Goal: Transaction & Acquisition: Book appointment/travel/reservation

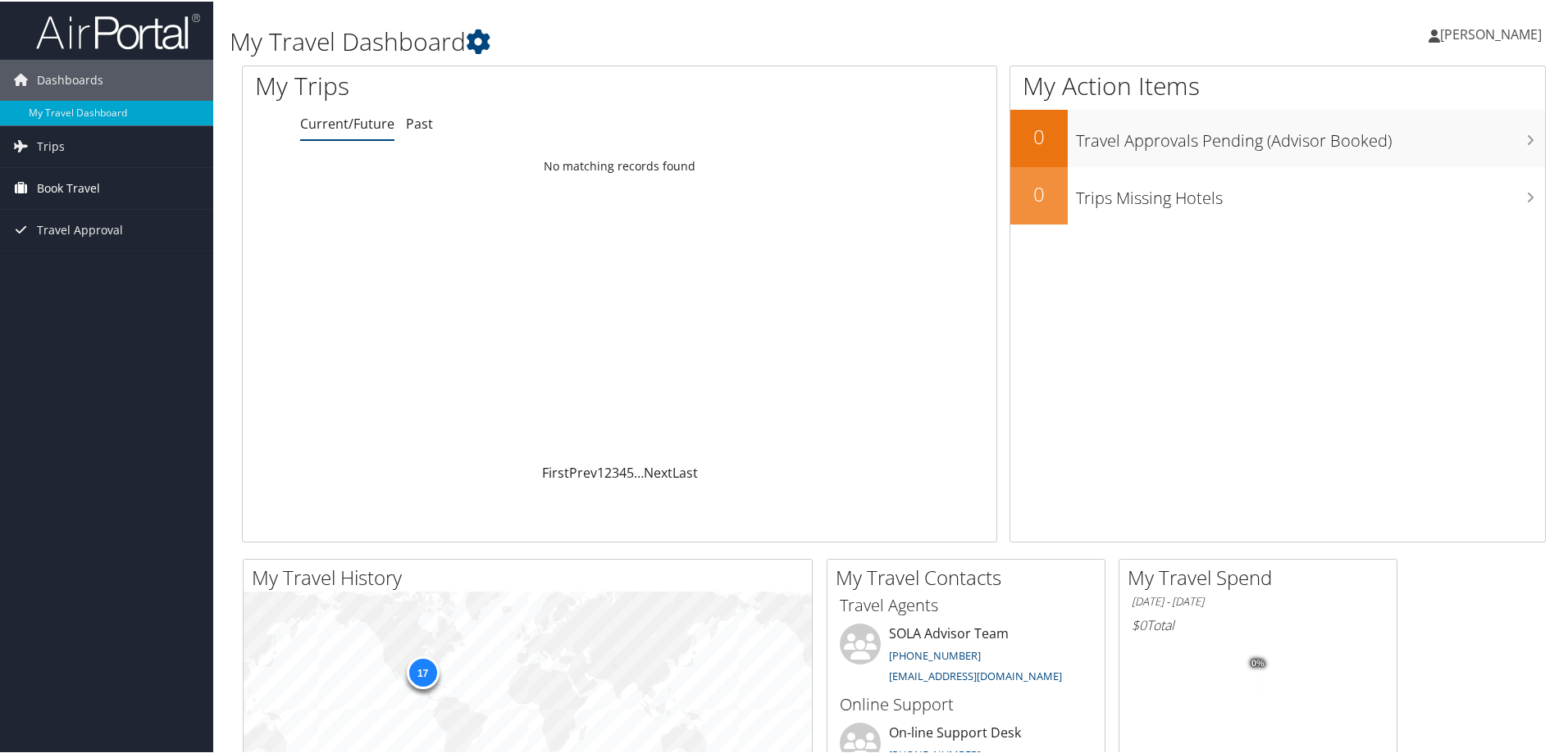
click at [105, 186] on link "Book Travel" at bounding box center [106, 187] width 214 height 41
click at [123, 245] on link "Book/Manage Online Trips" at bounding box center [106, 244] width 214 height 25
